Goal: Information Seeking & Learning: Check status

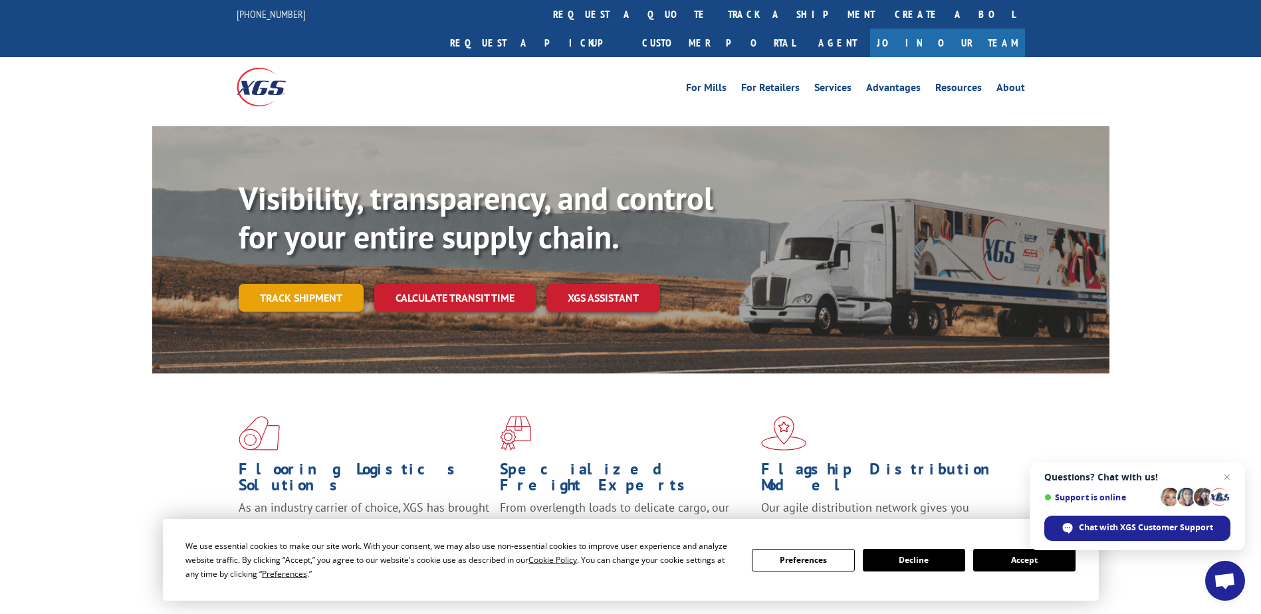
click at [312, 284] on link "Track shipment" at bounding box center [301, 298] width 125 height 28
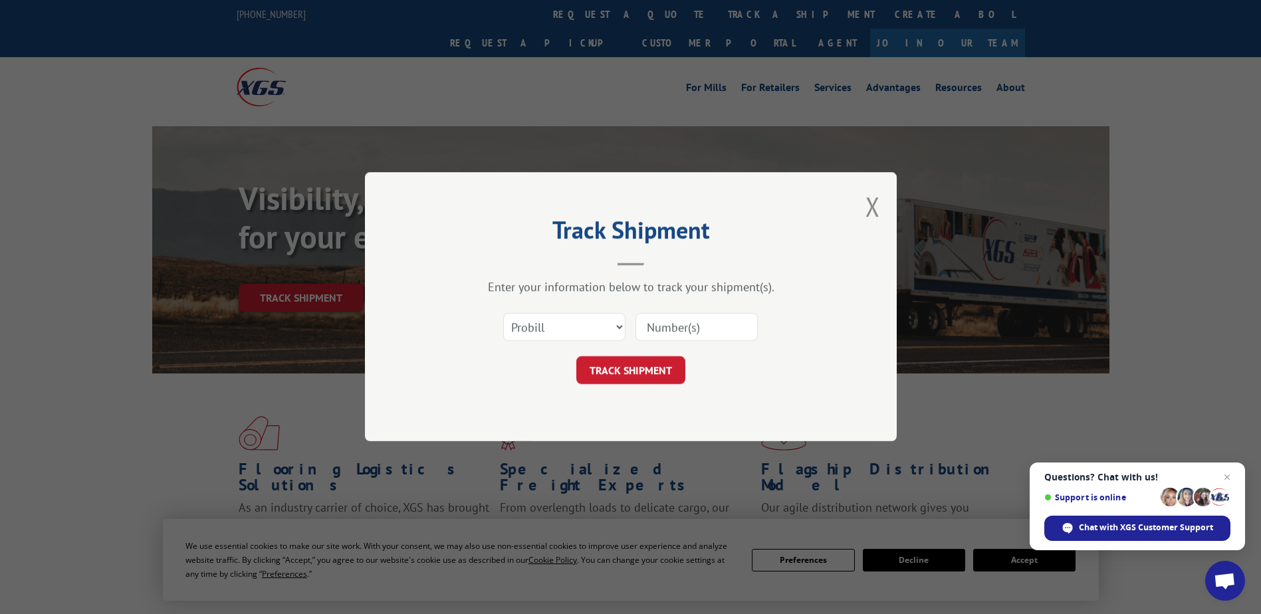
click at [686, 325] on input at bounding box center [696, 328] width 122 height 28
paste input "202640684"
click at [701, 321] on input "202640684" at bounding box center [696, 328] width 122 height 28
click at [711, 324] on input "202640684" at bounding box center [696, 328] width 122 height 28
drag, startPoint x: 711, startPoint y: 324, endPoint x: 595, endPoint y: 328, distance: 115.7
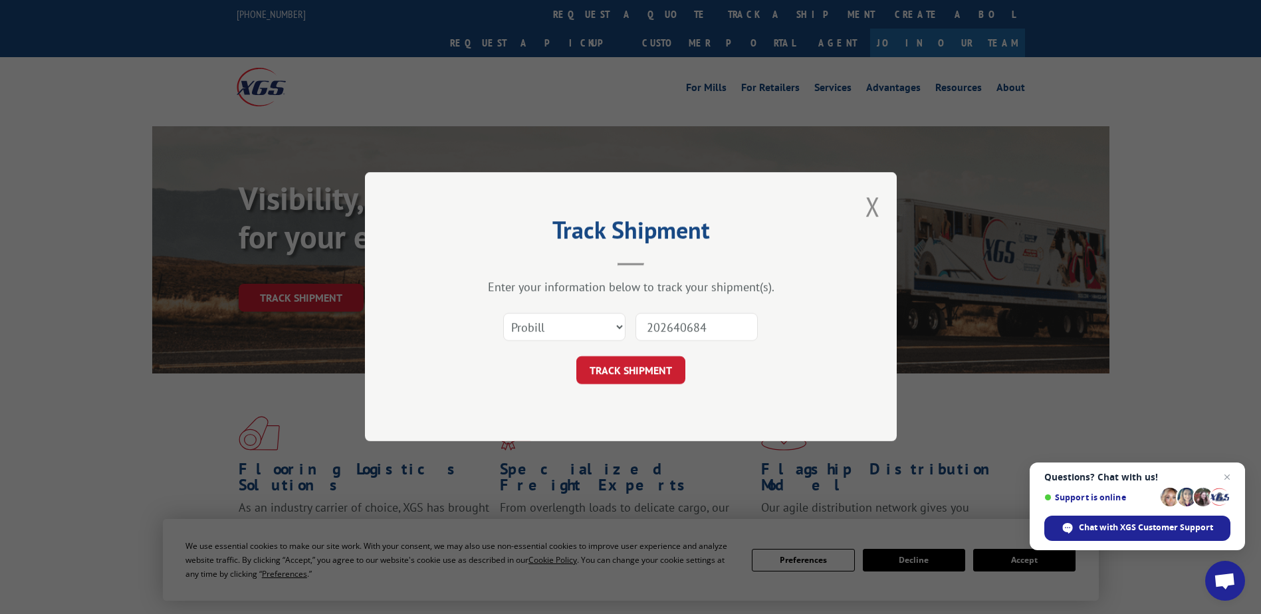
click at [596, 328] on div "Select category... Probill BOL PO 202640684" at bounding box center [630, 328] width 399 height 44
paste input "936064146"
type input "936064146"
click at [614, 361] on button "TRACK SHIPMENT" at bounding box center [630, 371] width 109 height 28
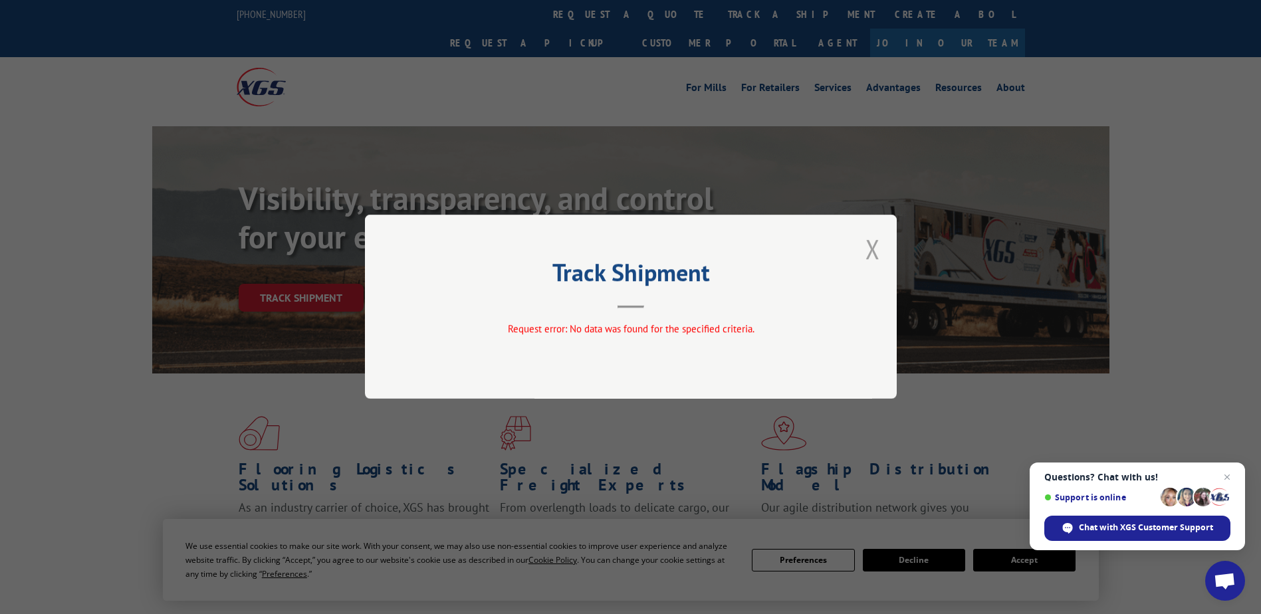
click at [875, 246] on button "Close modal" at bounding box center [872, 248] width 15 height 35
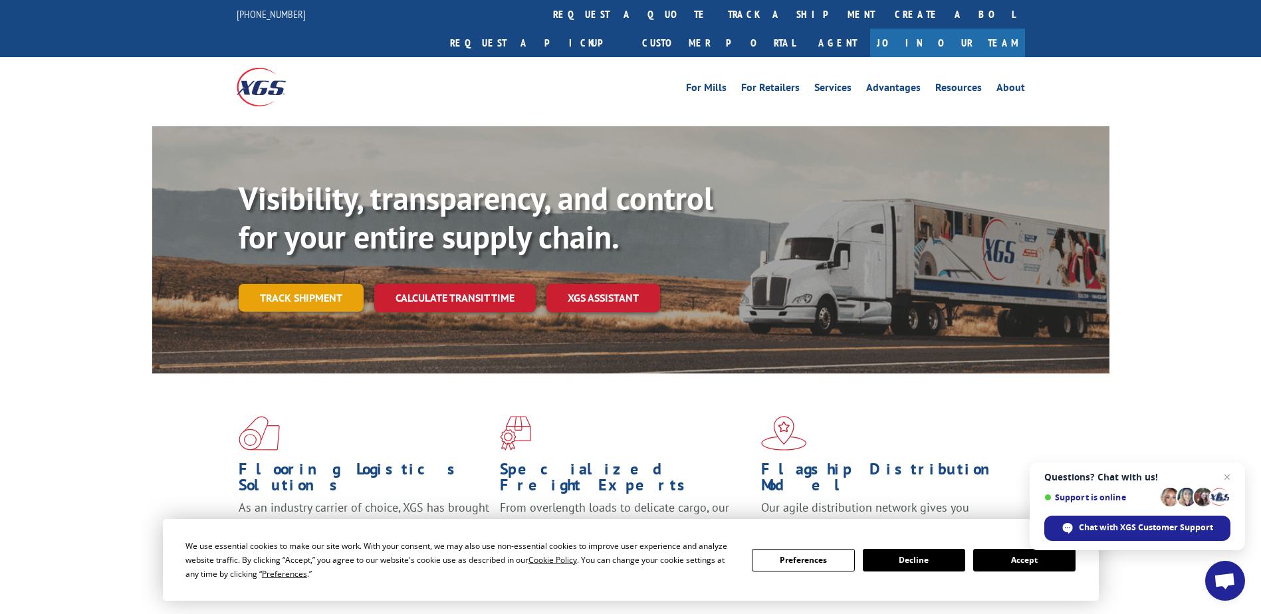
click at [281, 284] on link "Track shipment" at bounding box center [301, 298] width 125 height 28
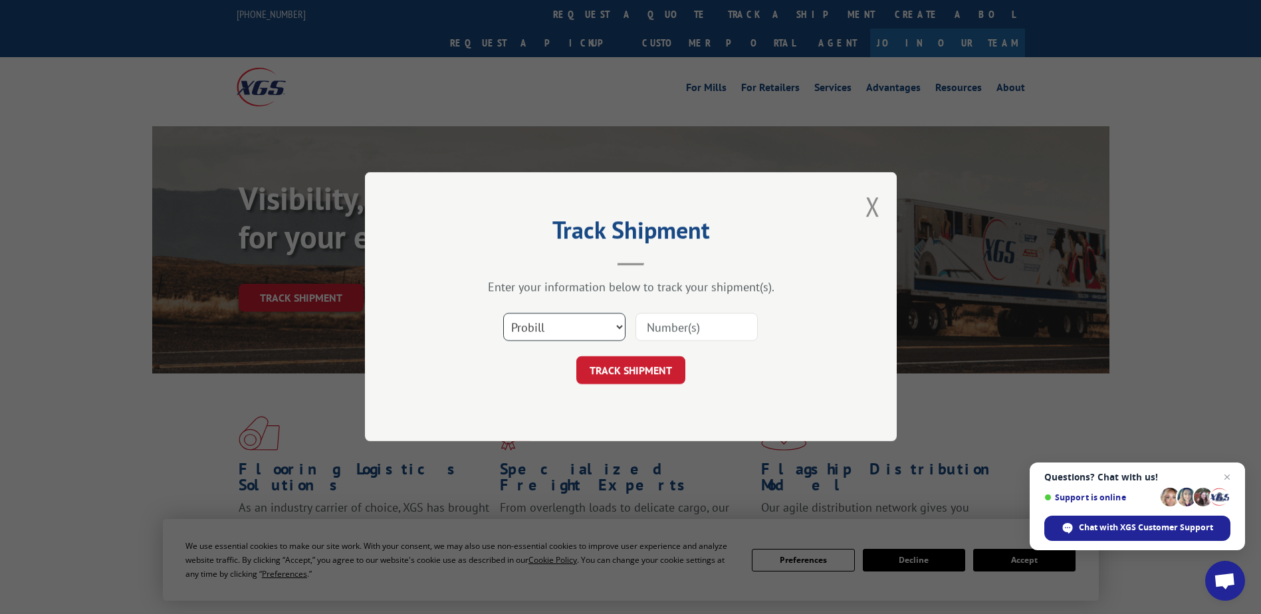
drag, startPoint x: 620, startPoint y: 324, endPoint x: 602, endPoint y: 331, distance: 19.4
click at [620, 324] on select "Select category... Probill BOL PO" at bounding box center [564, 328] width 122 height 28
select select "bol"
click at [503, 314] on select "Select category... Probill BOL PO" at bounding box center [564, 328] width 122 height 28
click at [677, 334] on input at bounding box center [696, 328] width 122 height 28
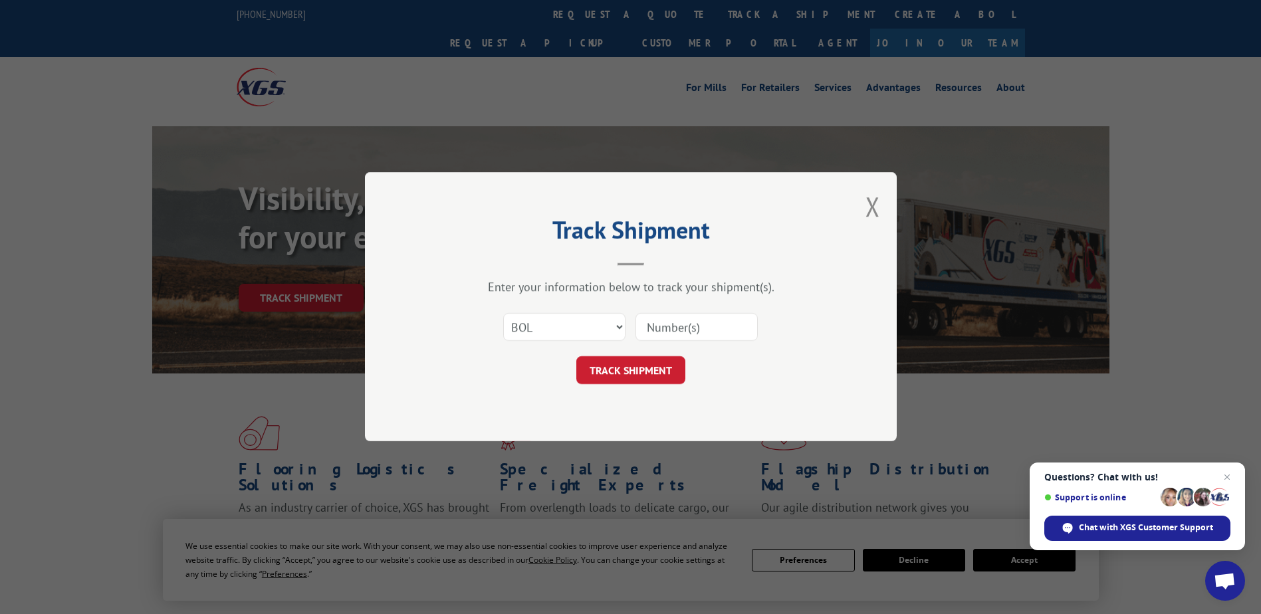
paste input "936064146"
type input "936064146"
click at [614, 372] on button "TRACK SHIPMENT" at bounding box center [630, 371] width 109 height 28
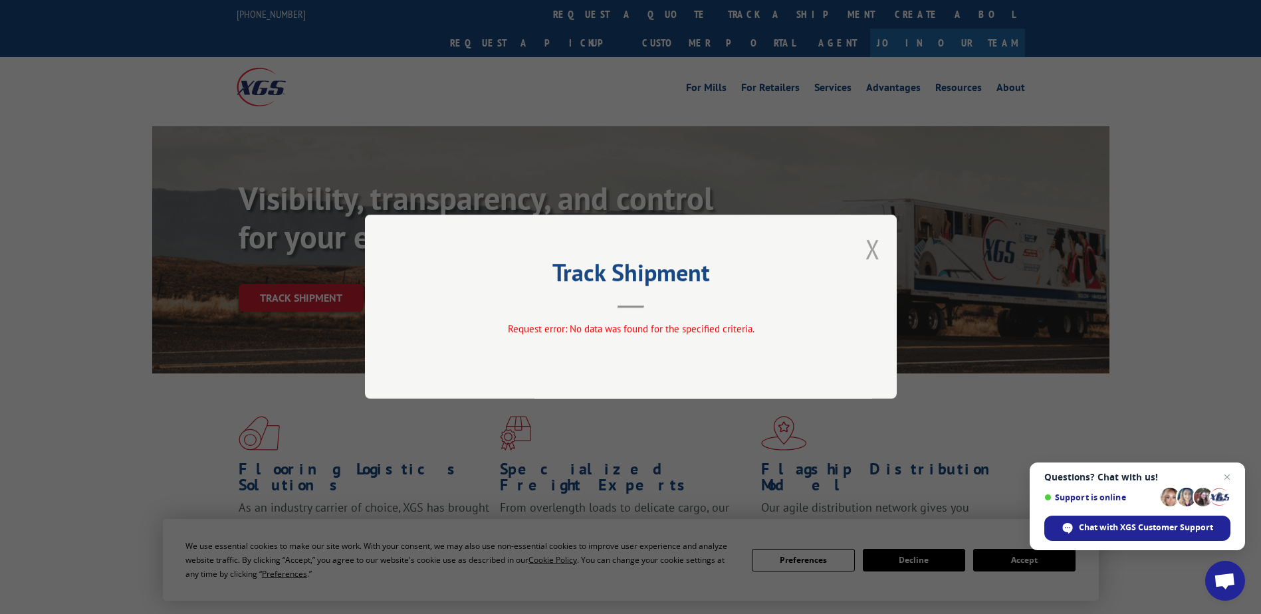
click at [874, 251] on button "Close modal" at bounding box center [872, 248] width 15 height 35
